Goal: Information Seeking & Learning: Learn about a topic

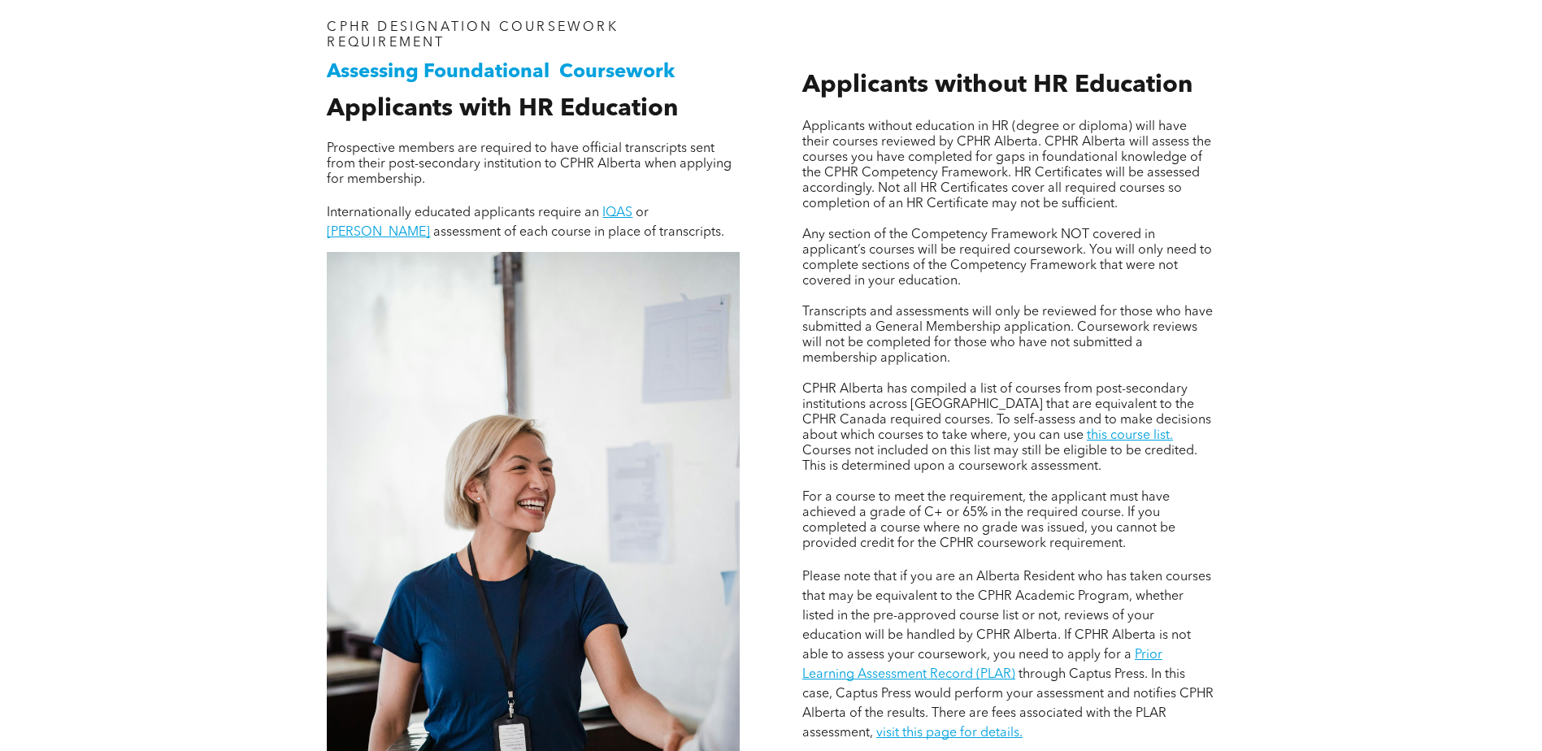
scroll to position [1219, 0]
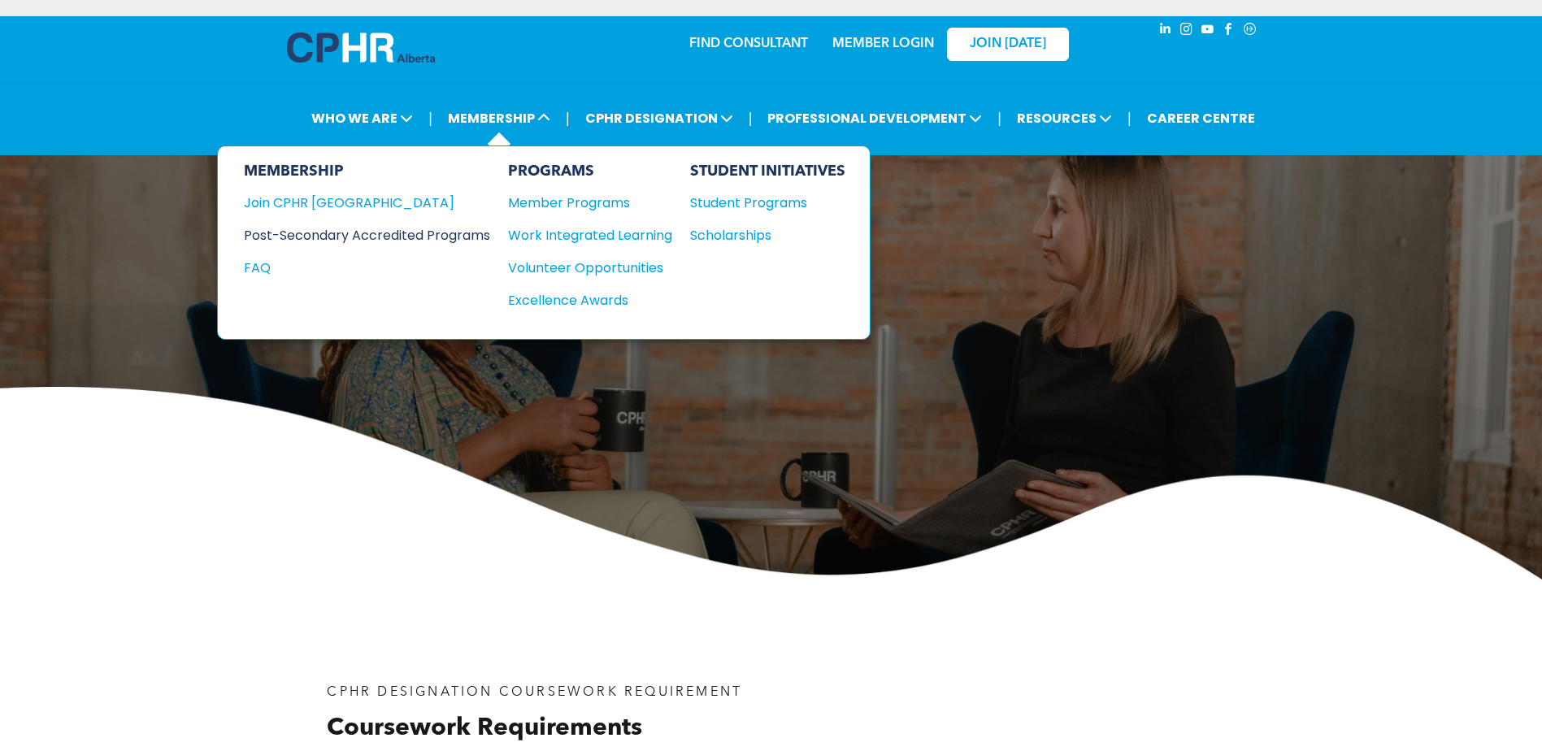
click at [318, 226] on div "Post-Secondary Accredited Programs" at bounding box center [355, 235] width 222 height 20
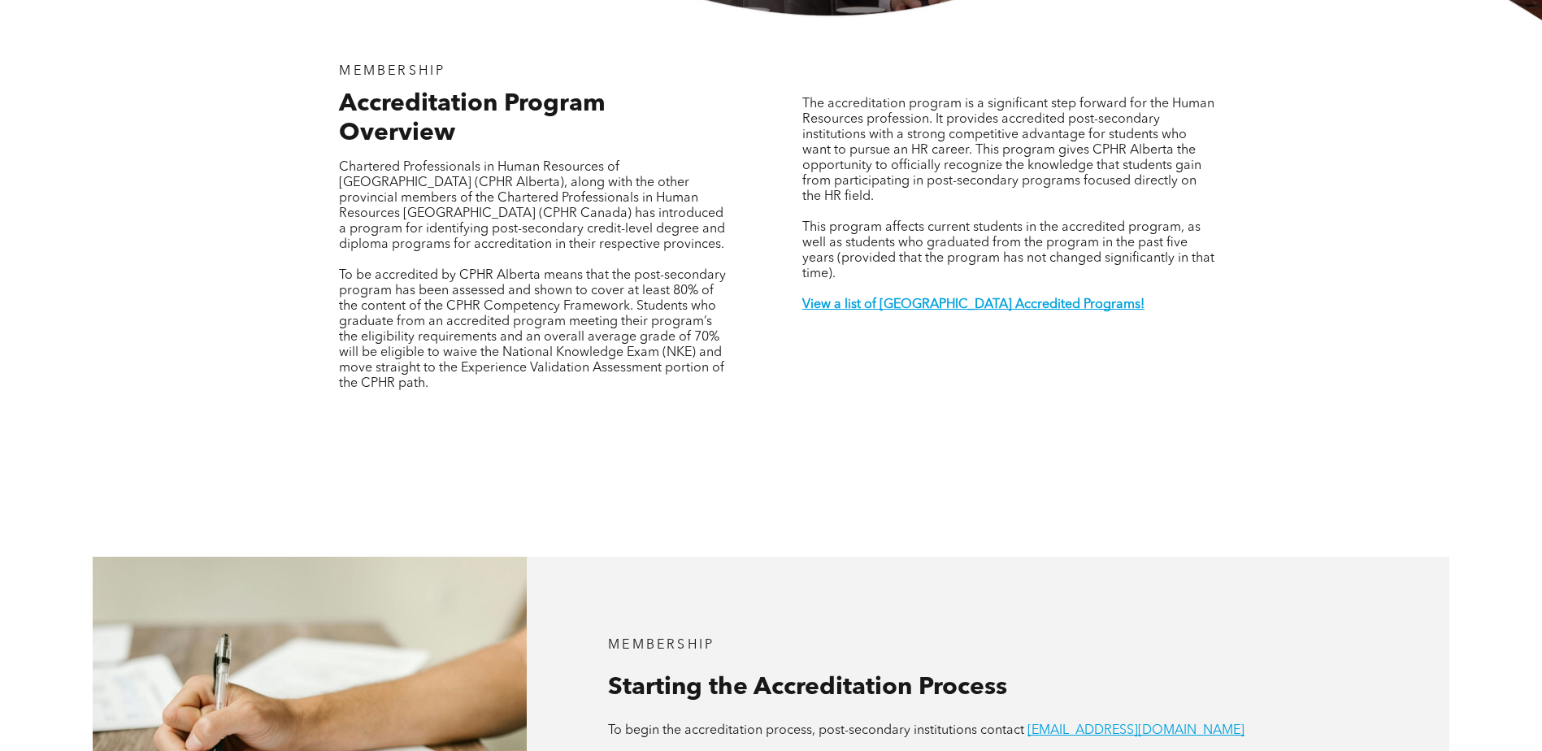
scroll to position [569, 0]
click at [945, 299] on strong "View a list of Alberta Accredited Programs!" at bounding box center [973, 305] width 342 height 13
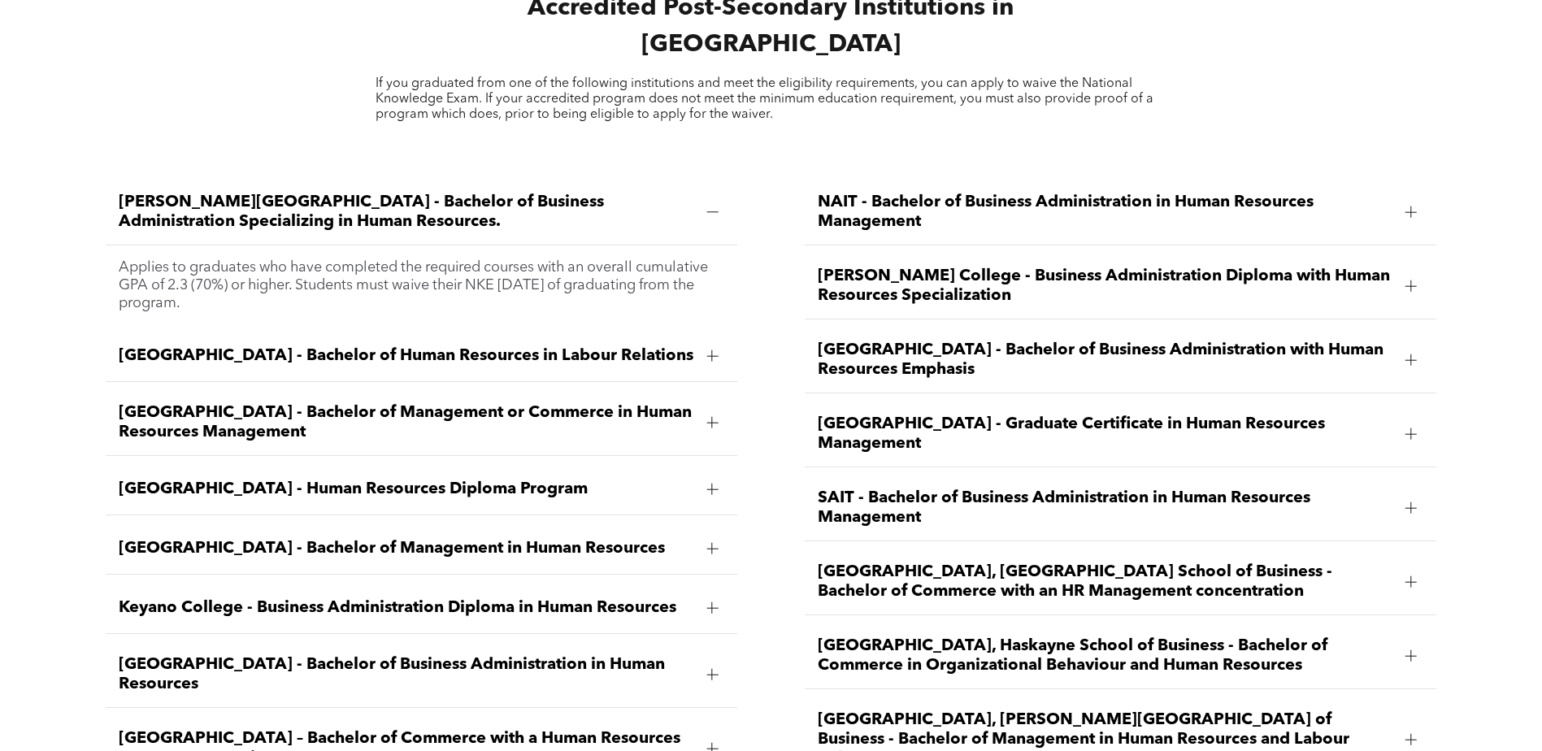
scroll to position [2475, 0]
